Goal: Task Accomplishment & Management: Manage account settings

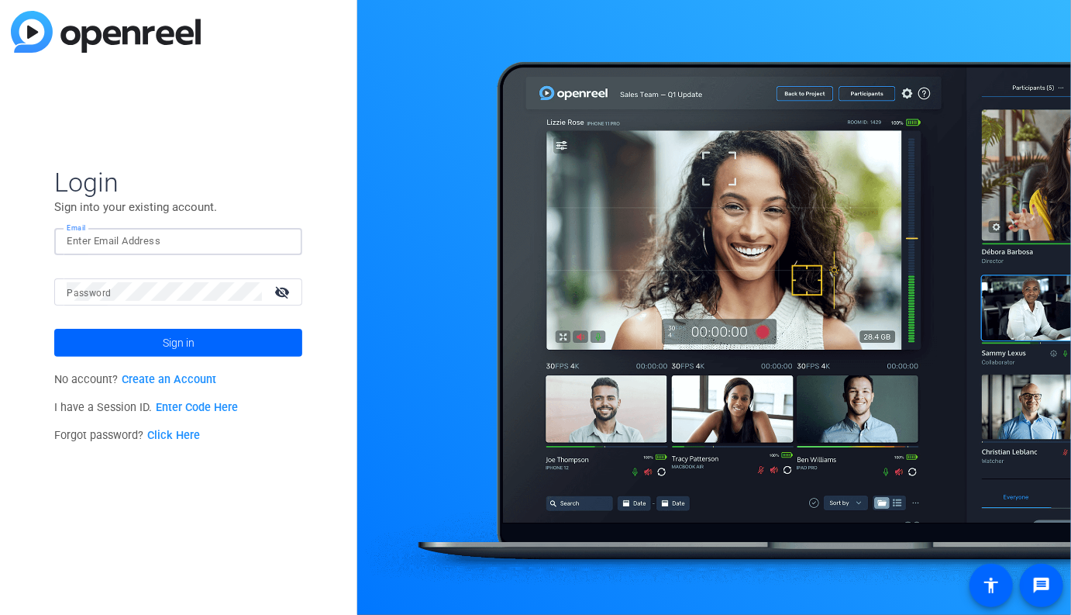
click at [164, 246] on input "Email" at bounding box center [178, 241] width 223 height 19
type input "[PERSON_NAME][EMAIL_ADDRESS][PERSON_NAME][DOMAIN_NAME]"
click at [179, 232] on input "Email" at bounding box center [178, 241] width 223 height 19
type input "[PERSON_NAME][EMAIL_ADDRESS][PERSON_NAME][DOMAIN_NAME]"
drag, startPoint x: 219, startPoint y: 456, endPoint x: 189, endPoint y: 447, distance: 30.7
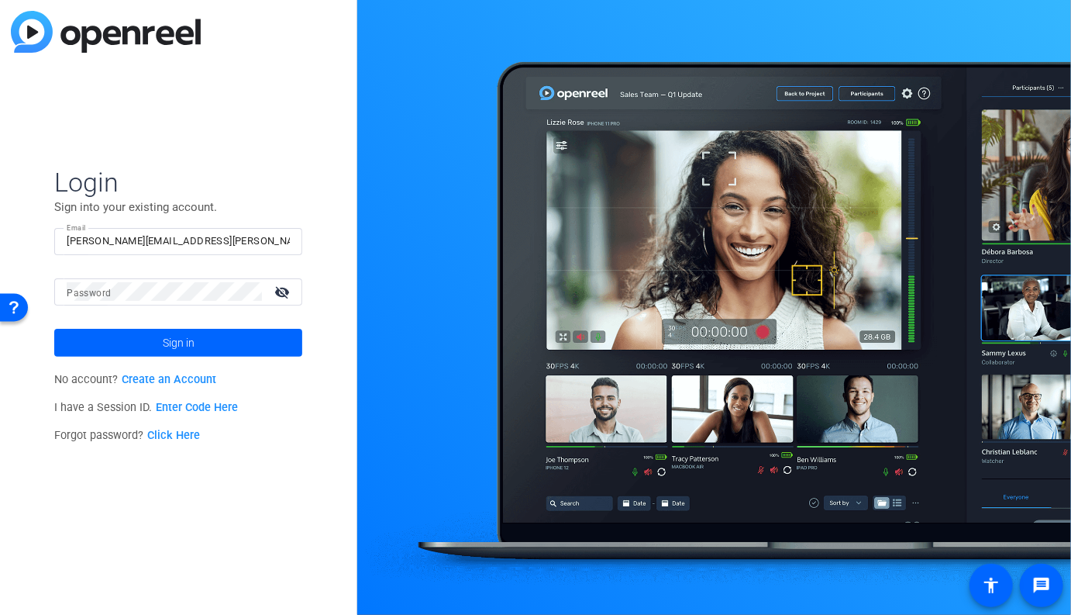
click at [217, 456] on div "Login Sign into your existing account. Email andrew.penziner@ey.com Password vi…" at bounding box center [178, 307] width 357 height 615
click at [181, 436] on link "Click Here" at bounding box center [173, 435] width 53 height 13
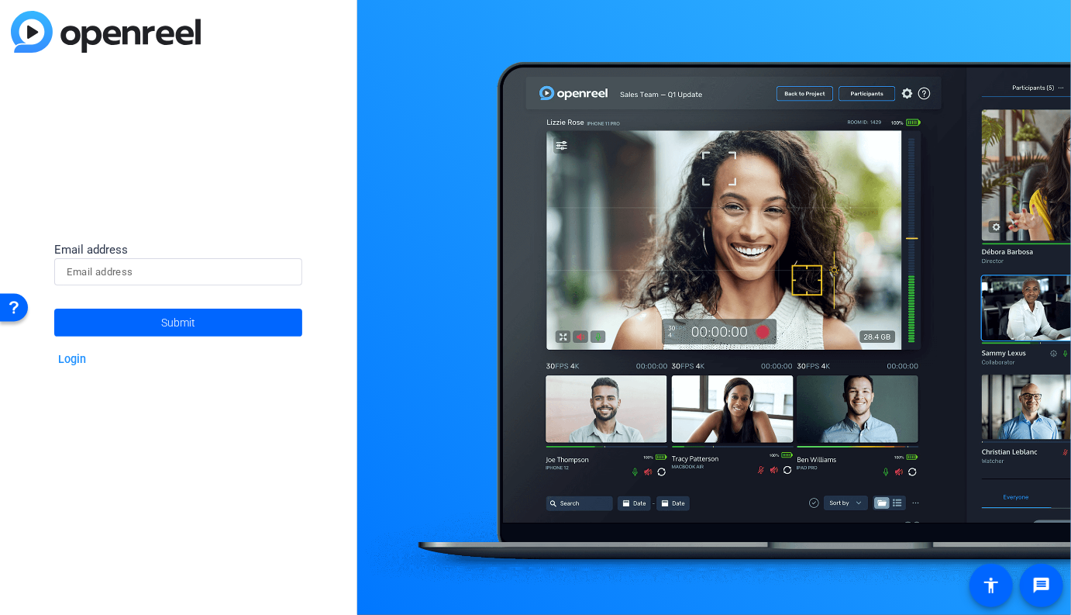
click at [170, 278] on input at bounding box center [178, 272] width 223 height 19
type input "[PERSON_NAME][EMAIL_ADDRESS][PERSON_NAME][DOMAIN_NAME]"
click at [177, 330] on span "Submit" at bounding box center [178, 322] width 34 height 39
